Goal: Task Accomplishment & Management: Manage account settings

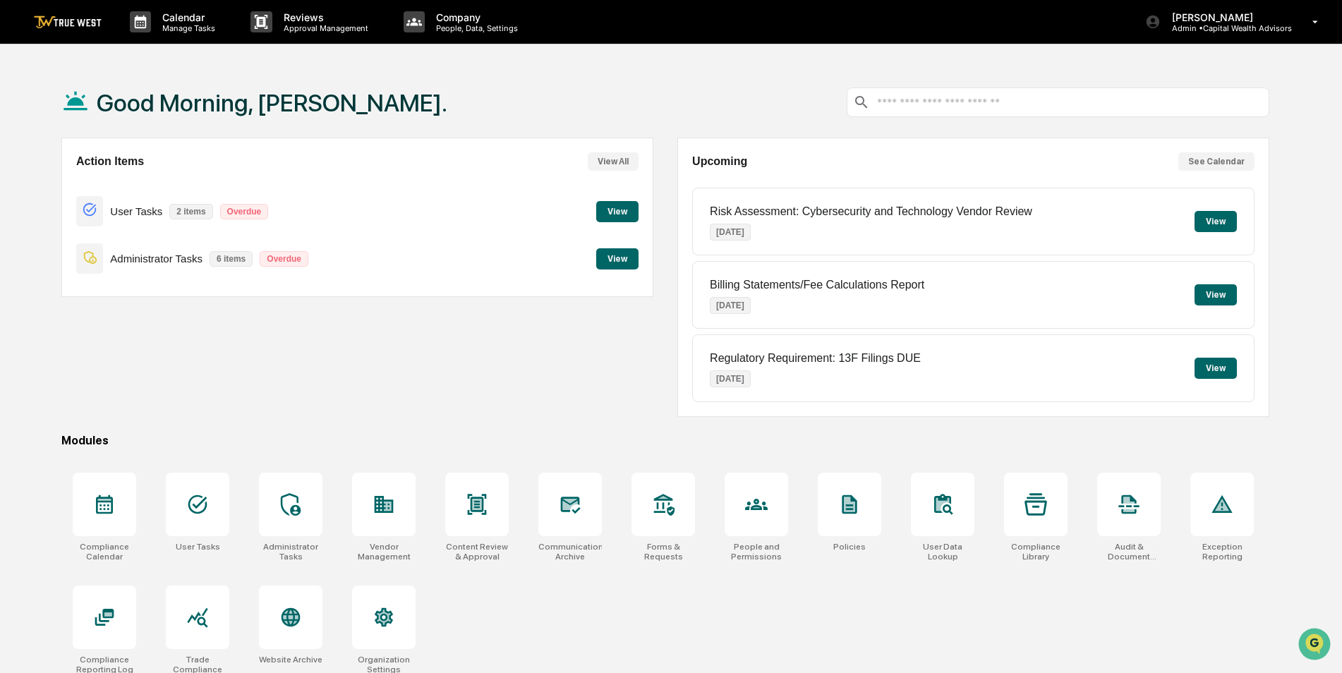
click at [446, 416] on div "Action Items View All User Tasks 2 items Overdue View Administrator Tasks 6 ite…" at bounding box center [357, 278] width 592 height 280
click at [297, 515] on icon at bounding box center [291, 504] width 20 height 23
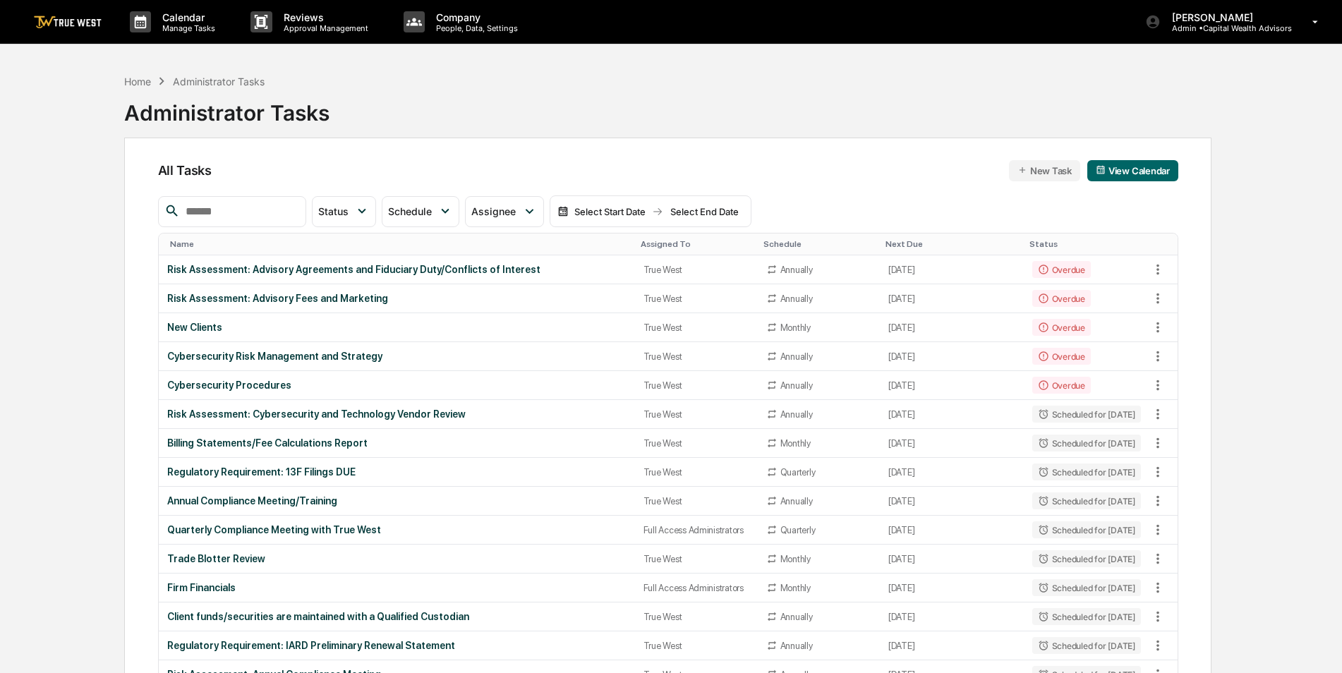
click at [266, 208] on input "text" at bounding box center [240, 212] width 120 height 18
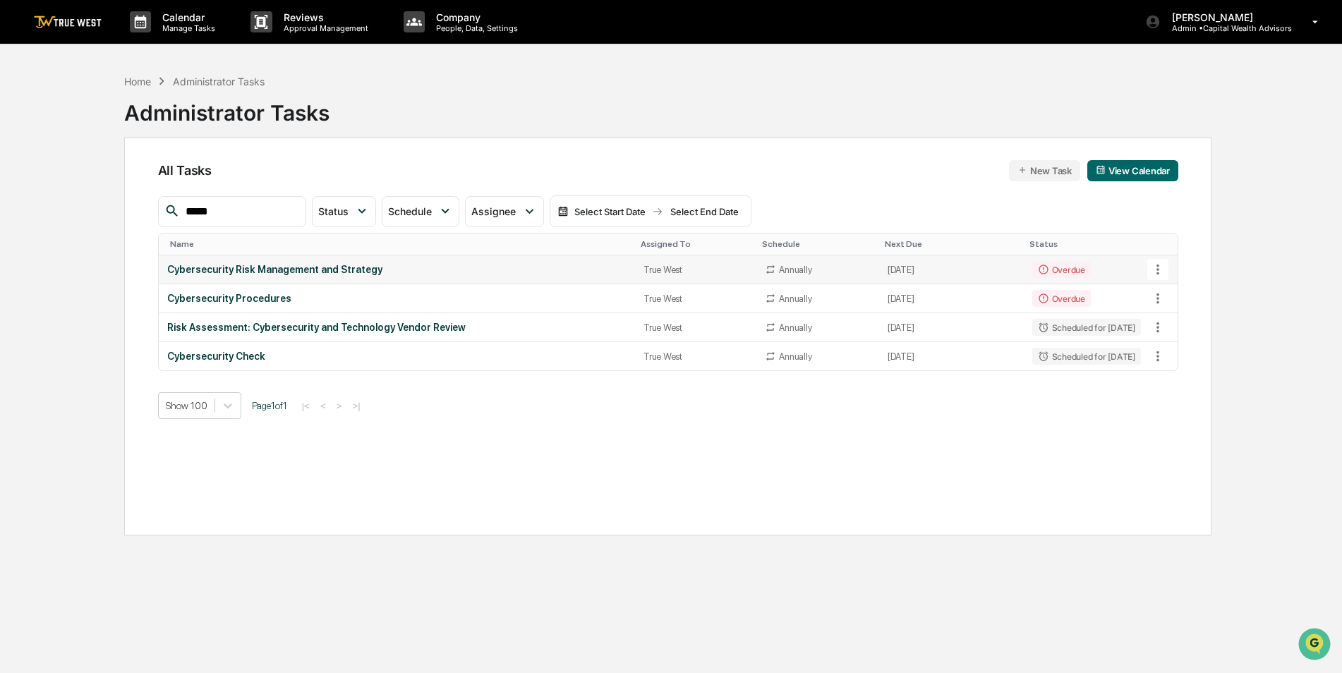
type input "*****"
click at [1160, 269] on icon at bounding box center [1158, 270] width 16 height 16
click at [1175, 351] on img at bounding box center [1171, 347] width 11 height 11
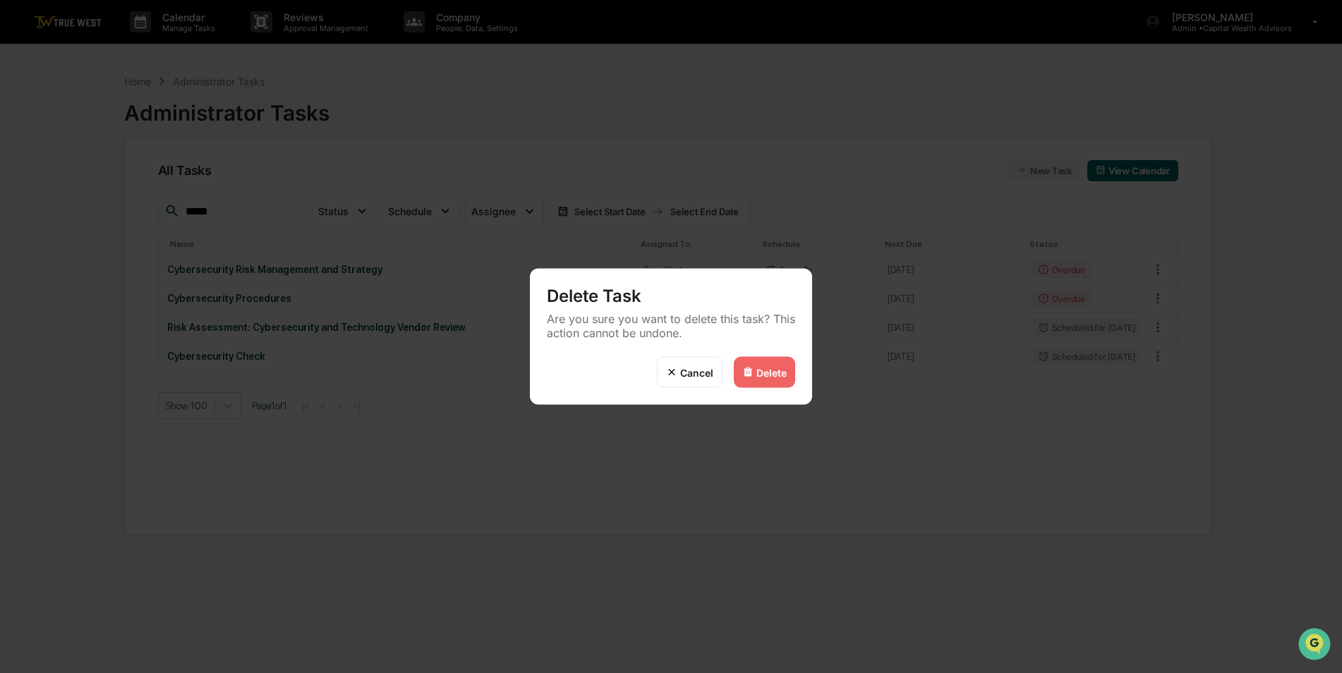
click at [764, 368] on div "Delete" at bounding box center [772, 372] width 30 height 12
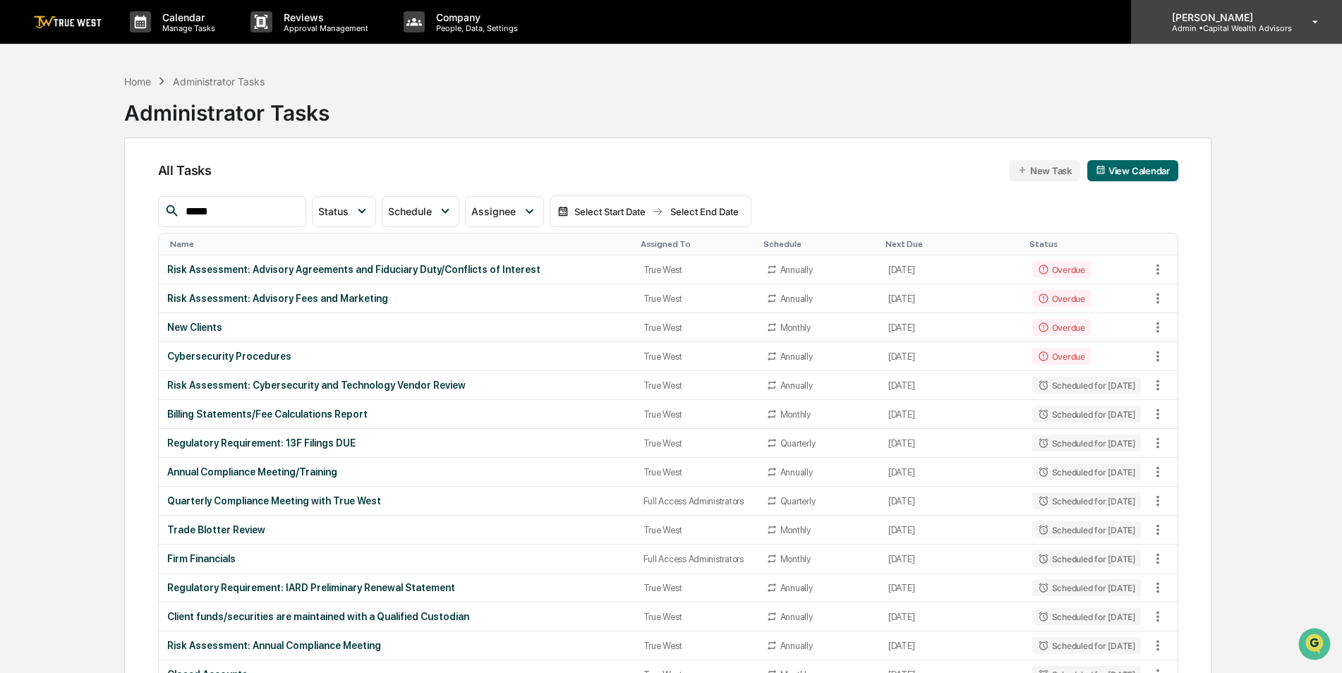
click at [1249, 30] on p "Admin • Capital Wealth Advisors" at bounding box center [1226, 28] width 131 height 10
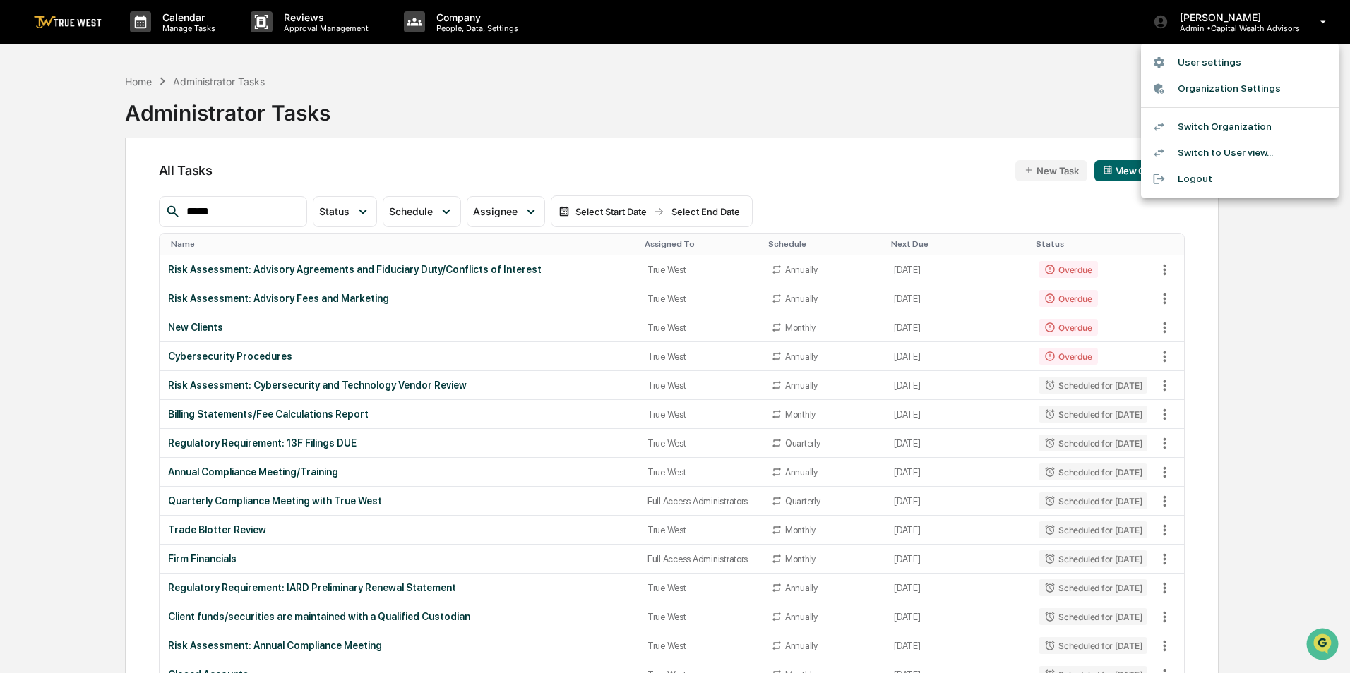
click at [1215, 126] on li "Switch Organization" at bounding box center [1240, 127] width 198 height 26
